Goal: Task Accomplishment & Management: Use online tool/utility

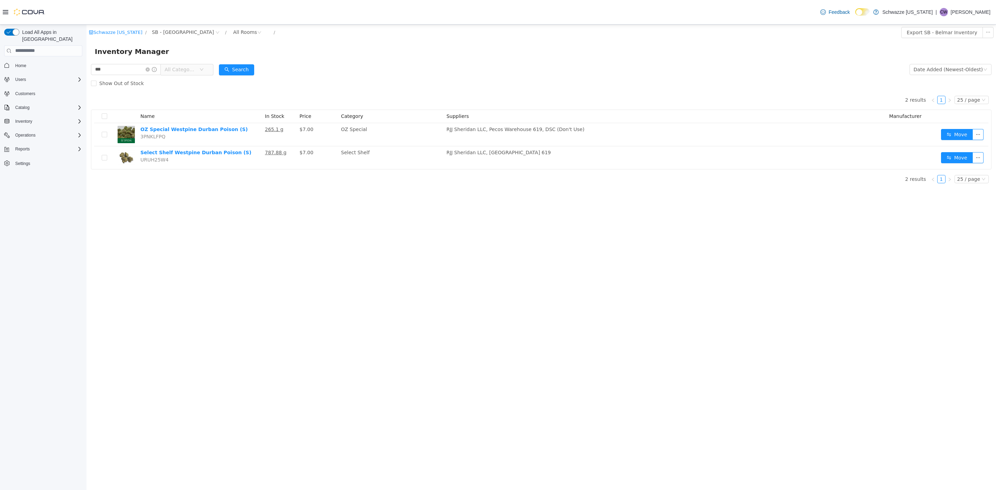
type input "***"
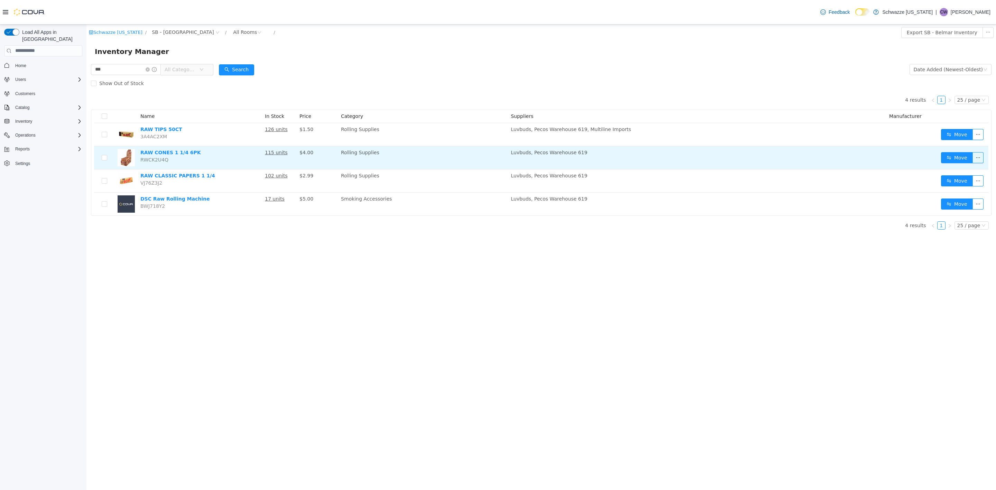
click at [955, 152] on td "Move" at bounding box center [964, 157] width 50 height 23
click at [952, 156] on button "Move" at bounding box center [957, 157] width 32 height 11
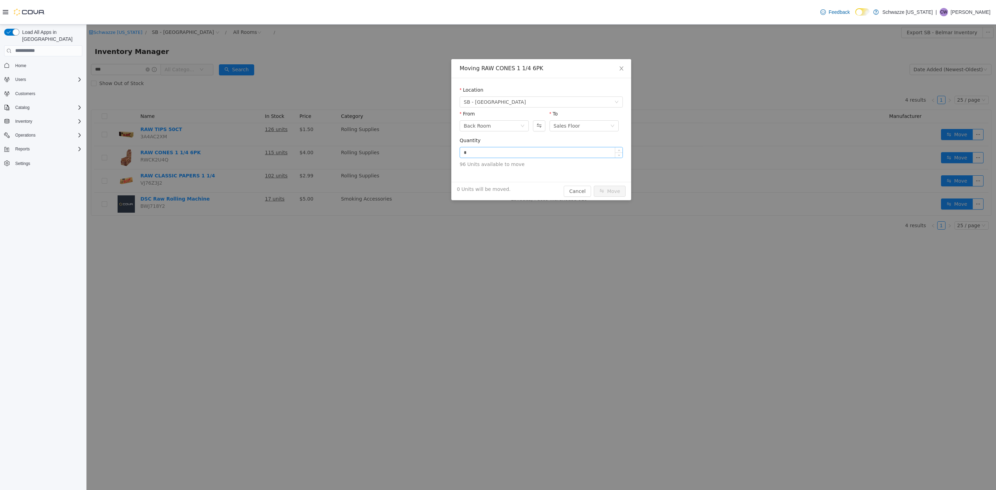
click at [486, 150] on input "*" at bounding box center [541, 152] width 163 height 10
type input "**"
click at [594, 185] on button "Move" at bounding box center [610, 190] width 32 height 11
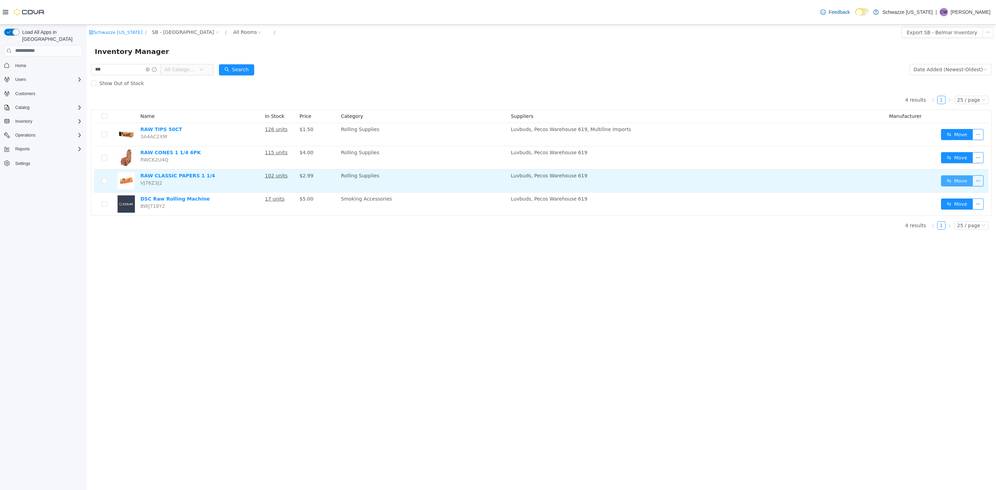
click at [955, 176] on button "Move" at bounding box center [957, 180] width 32 height 11
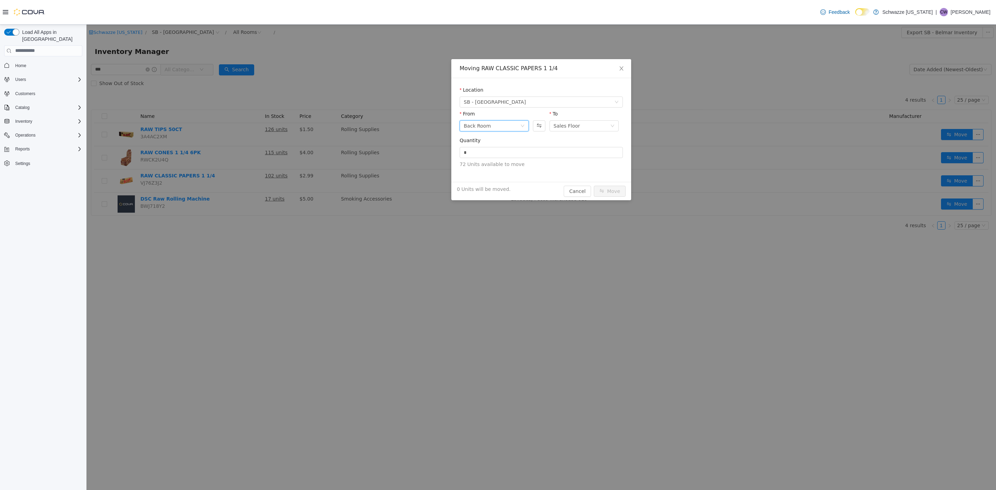
click at [527, 124] on div "Back Room" at bounding box center [494, 125] width 69 height 11
click at [536, 124] on button "Swap" at bounding box center [539, 125] width 12 height 11
click at [526, 156] on input "*" at bounding box center [541, 152] width 163 height 10
type input "*"
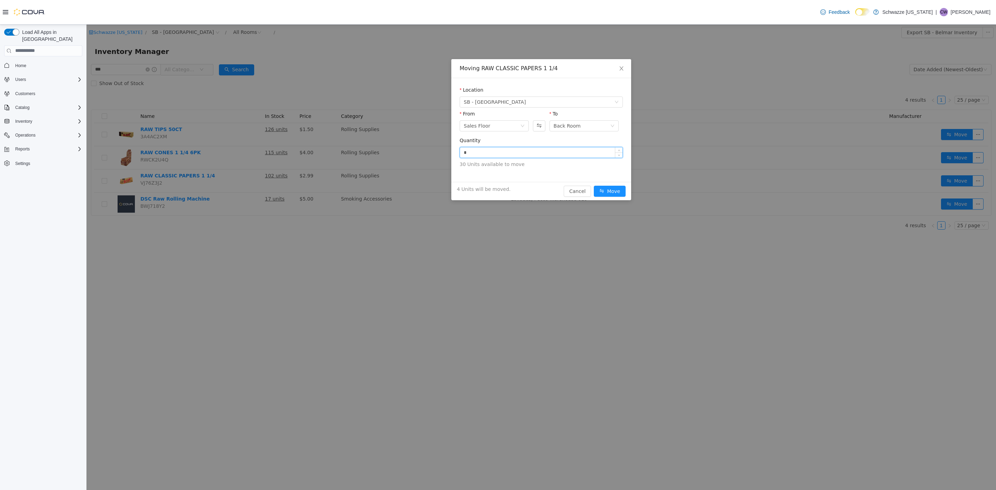
click at [594, 185] on button "Move" at bounding box center [610, 190] width 32 height 11
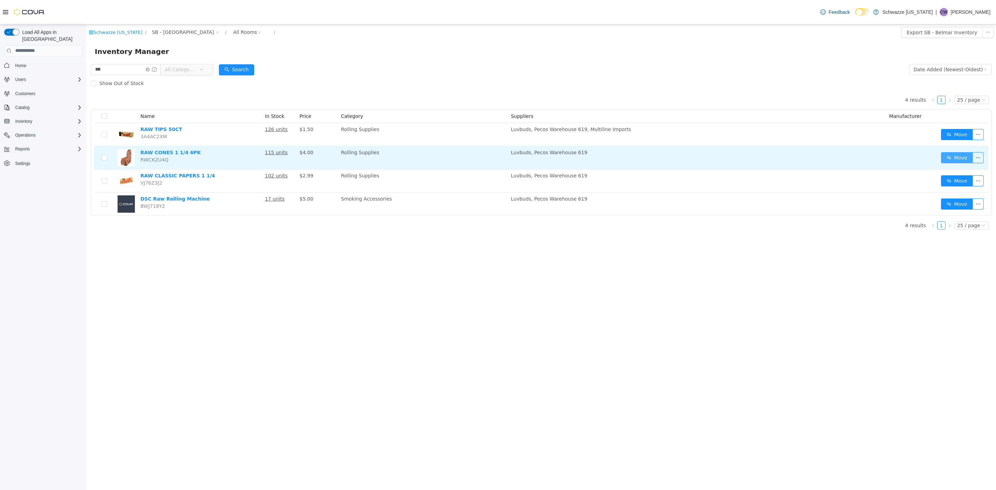
click at [966, 159] on button "Move" at bounding box center [957, 157] width 32 height 11
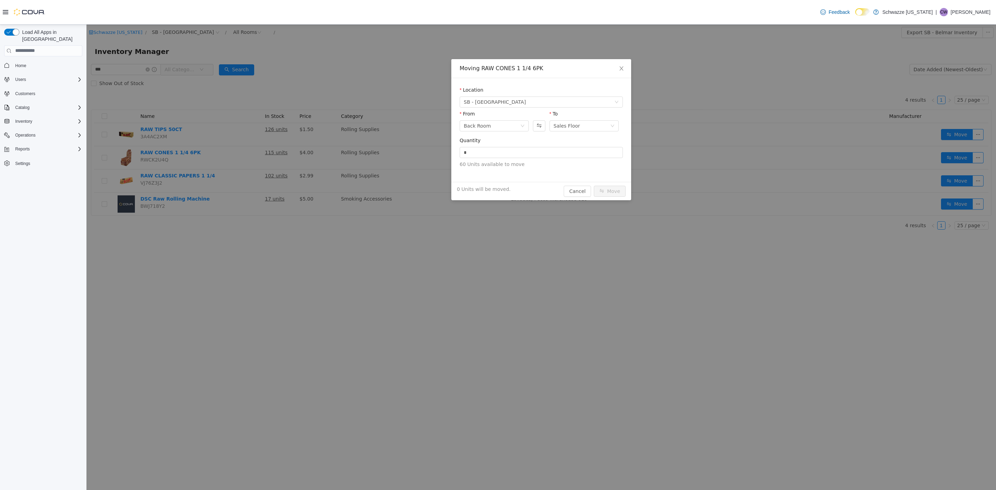
click at [481, 160] on div "Quantity *" at bounding box center [541, 149] width 163 height 24
click at [480, 151] on input "*" at bounding box center [541, 152] width 163 height 10
type input "*"
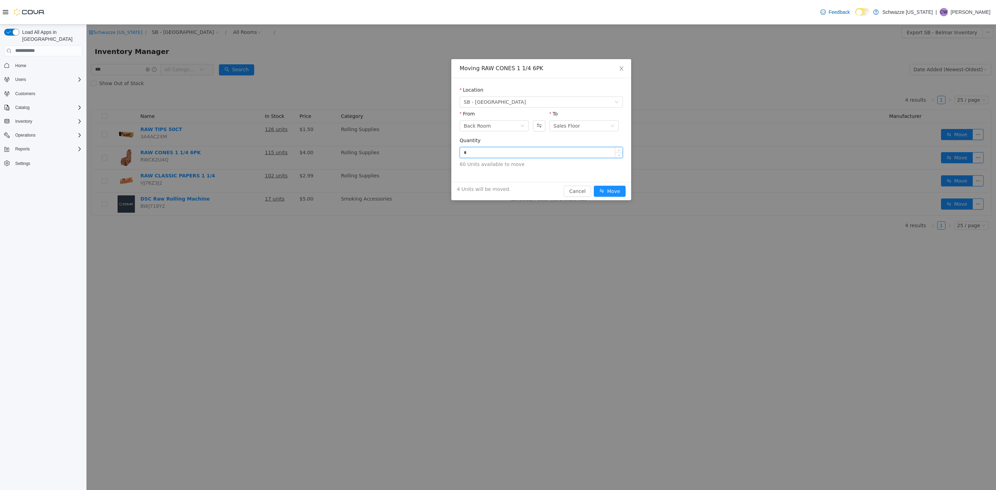
click at [594, 185] on button "Move" at bounding box center [610, 190] width 32 height 11
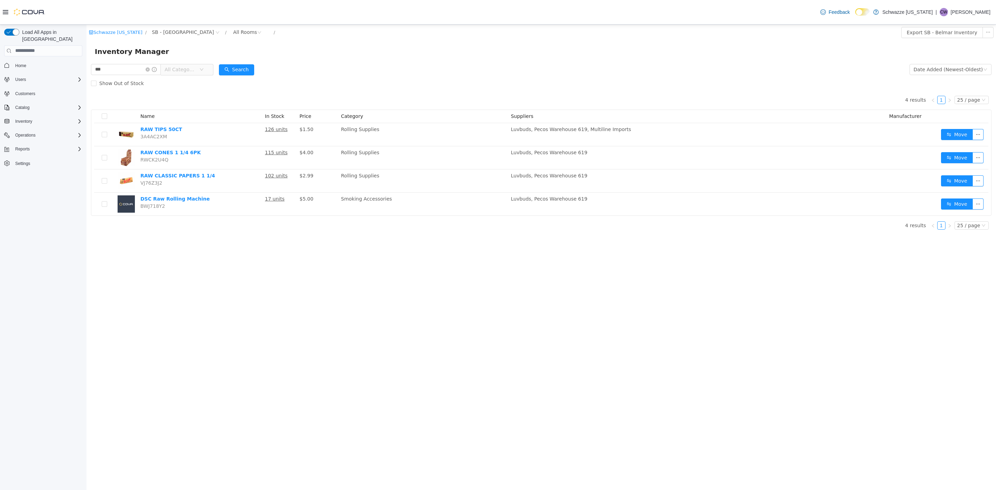
click at [190, 260] on div "Schwazze [US_STATE] / SB - Belmar / All Rooms / Export SB - Belmar Inventory In…" at bounding box center [541, 257] width 910 height 466
click at [190, 69] on span "All Categories" at bounding box center [180, 69] width 31 height 7
click at [203, 160] on span "Accessories" at bounding box center [199, 161] width 28 height 6
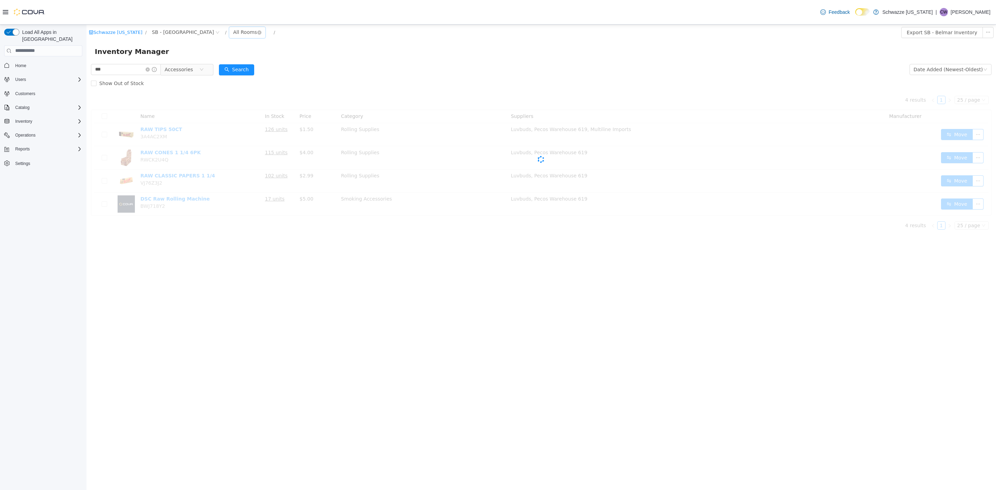
click at [233, 30] on div "All Rooms" at bounding box center [245, 32] width 24 height 10
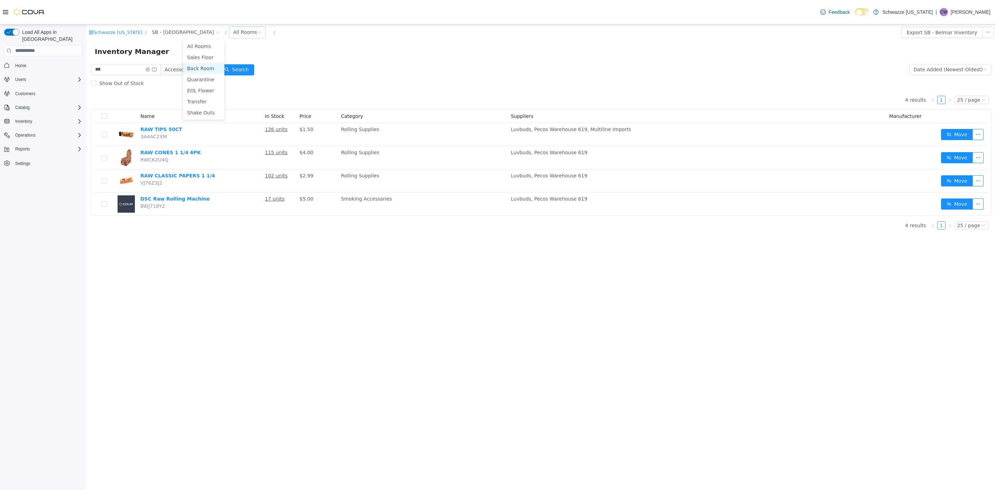
click at [205, 72] on li "Back Room" at bounding box center [204, 68] width 42 height 11
click at [155, 67] on span at bounding box center [151, 69] width 11 height 5
click at [150, 68] on icon "icon: close-circle" at bounding box center [148, 69] width 4 height 4
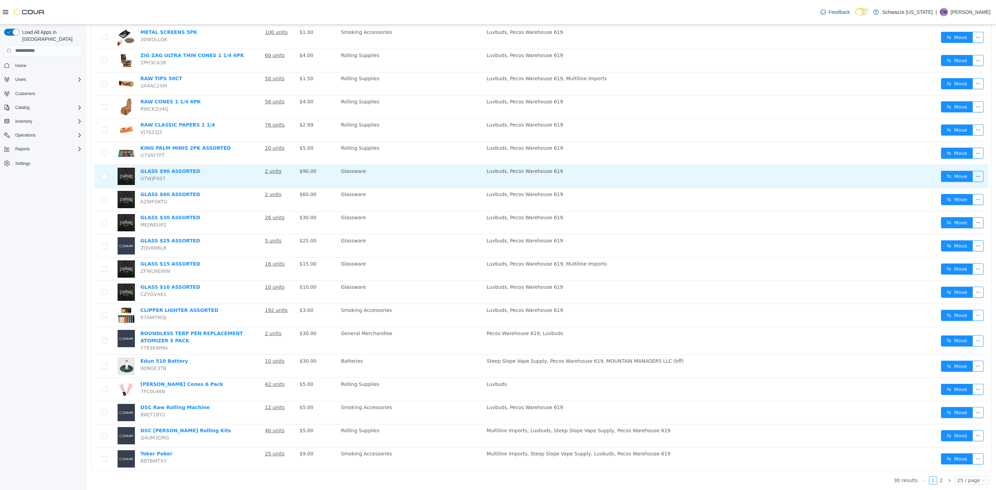
scroll to position [240, 0]
